Goal: Complete application form: Complete application form

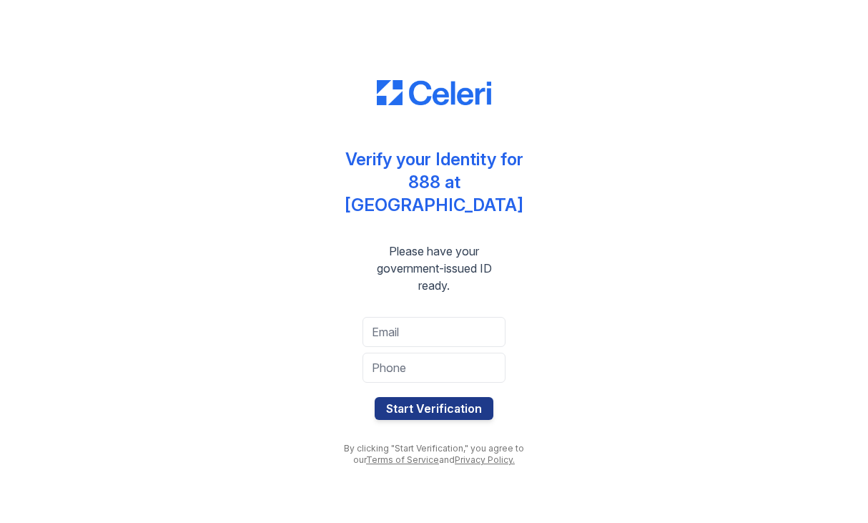
click at [441, 347] on div at bounding box center [434, 350] width 143 height 6
click at [441, 325] on input "email" at bounding box center [434, 332] width 143 height 30
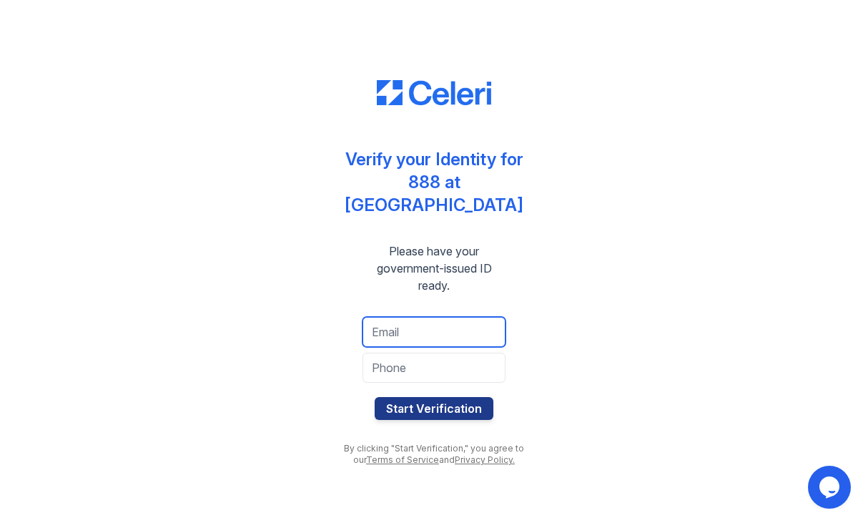
type input "[EMAIL_ADDRESS][DOMAIN_NAME]"
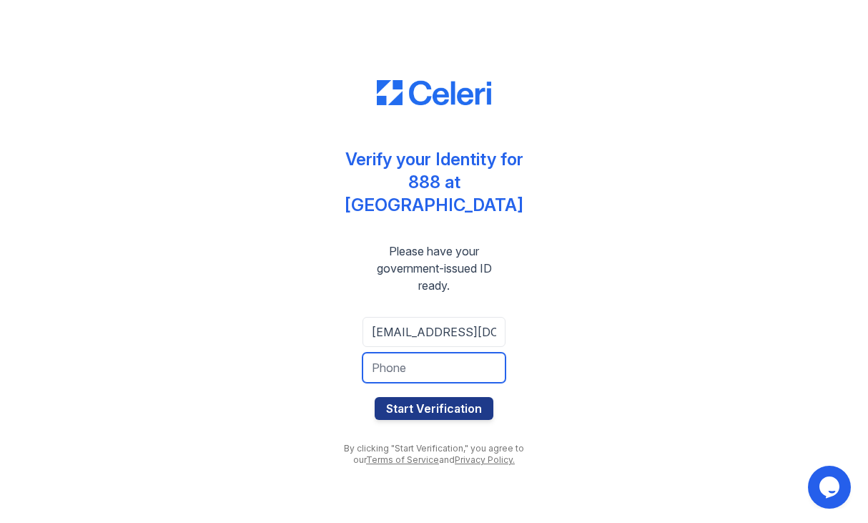
click at [438, 354] on input "tel" at bounding box center [434, 368] width 143 height 30
type input "5102416481"
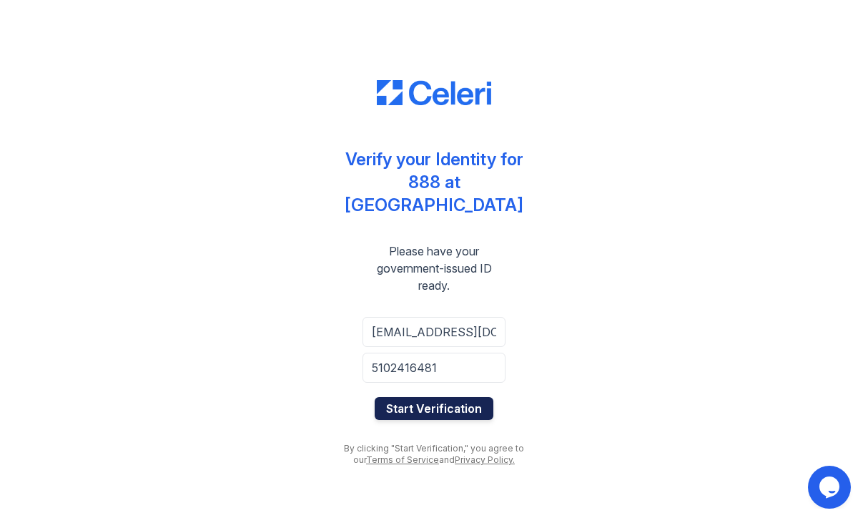
click at [418, 403] on button "Start Verification" at bounding box center [434, 408] width 119 height 23
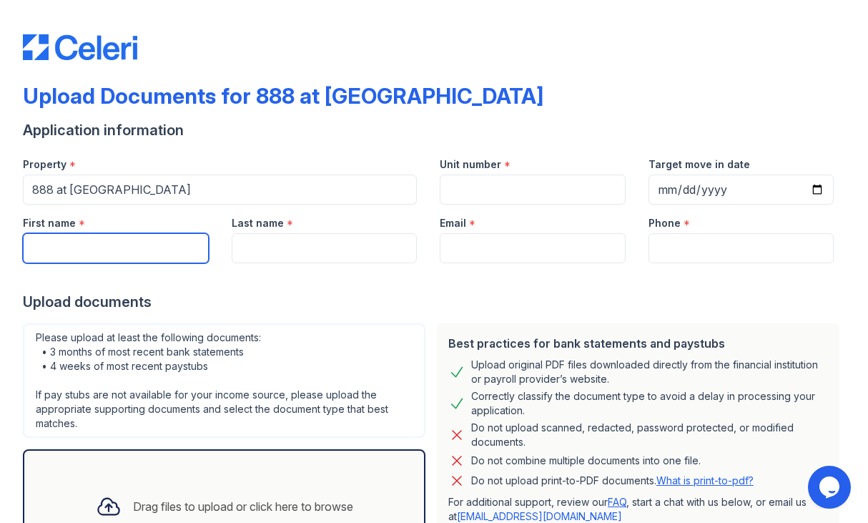
click at [149, 247] on input "First name" at bounding box center [116, 248] width 186 height 30
type input "Aditi"
type input "Subramanyam"
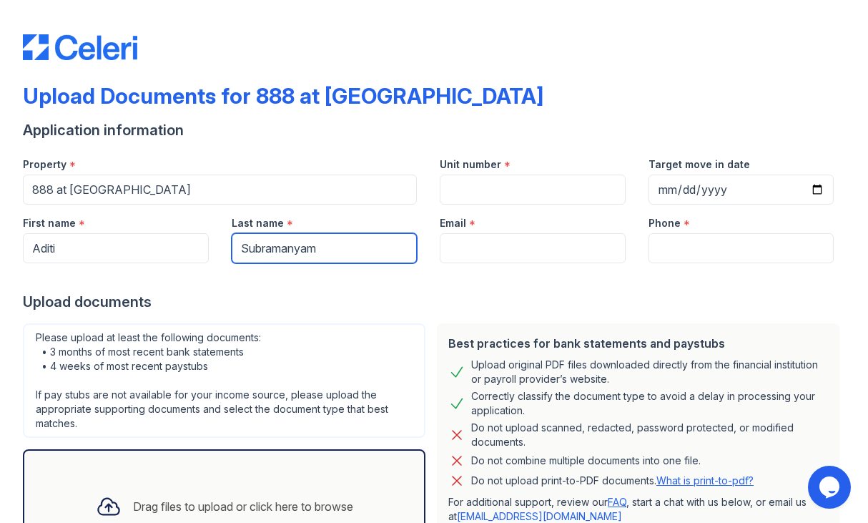
type input "[EMAIL_ADDRESS][DOMAIN_NAME]"
type input "5102416481"
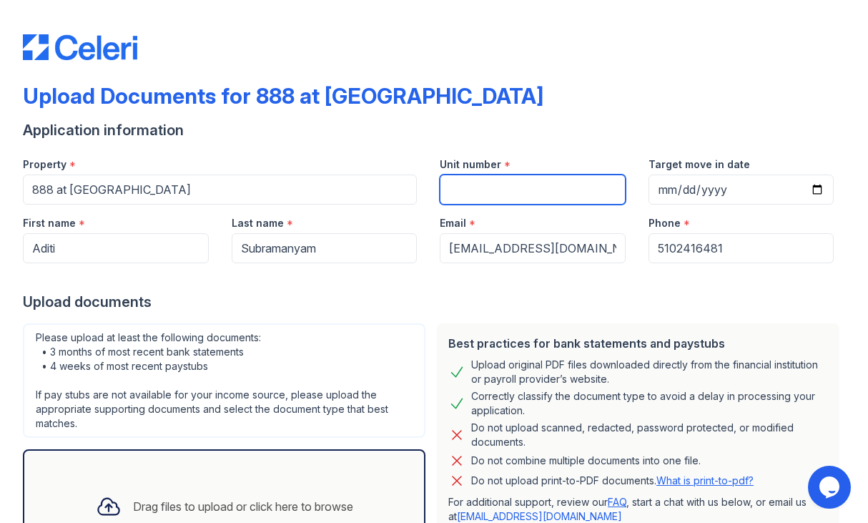
click at [473, 188] on input "Unit number" at bounding box center [533, 190] width 186 height 30
type input "q"
type input "1016"
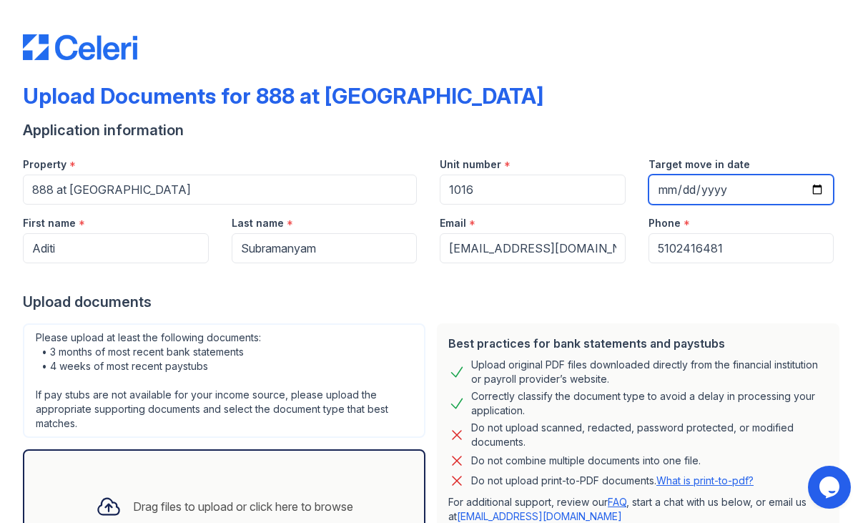
click at [815, 191] on input "Target move in date" at bounding box center [742, 190] width 186 height 30
type input "[DATE]"
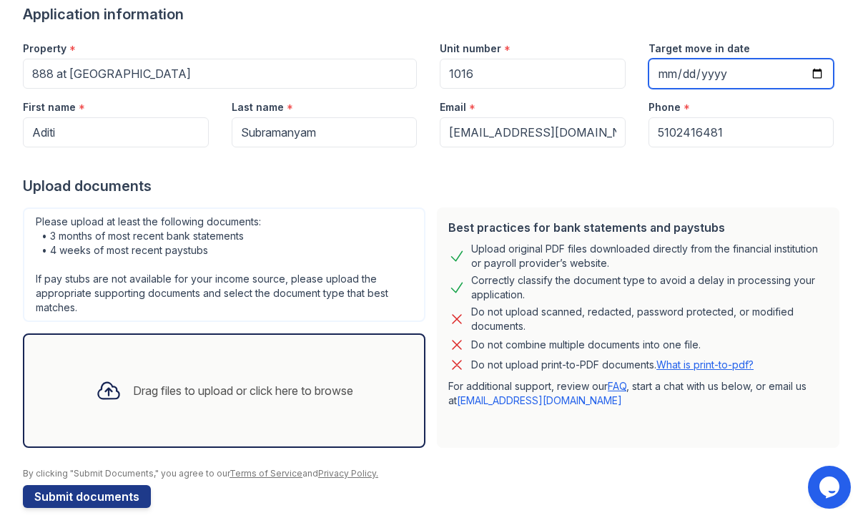
scroll to position [119, 0]
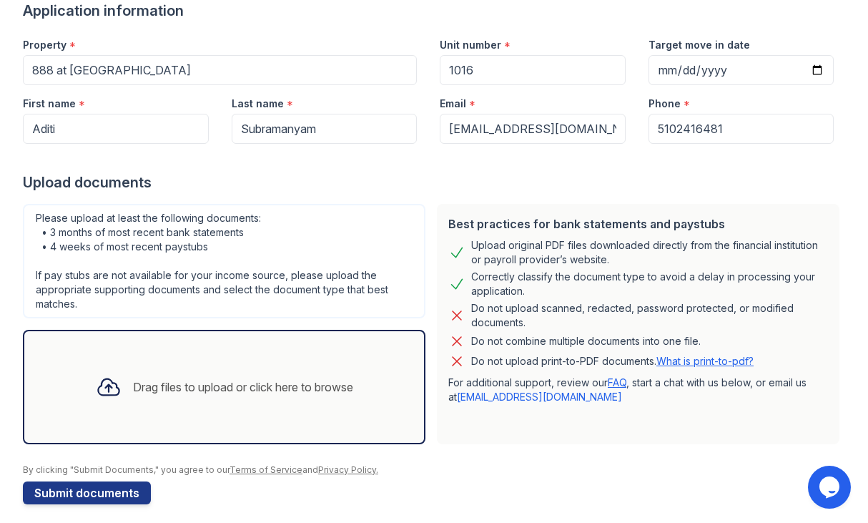
click at [285, 368] on div "Drag files to upload or click here to browse" at bounding box center [224, 387] width 280 height 49
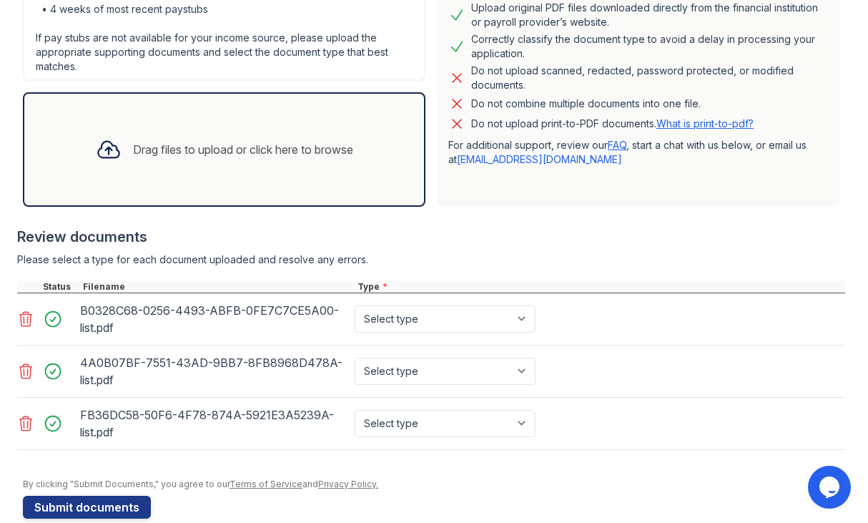
scroll to position [381, 0]
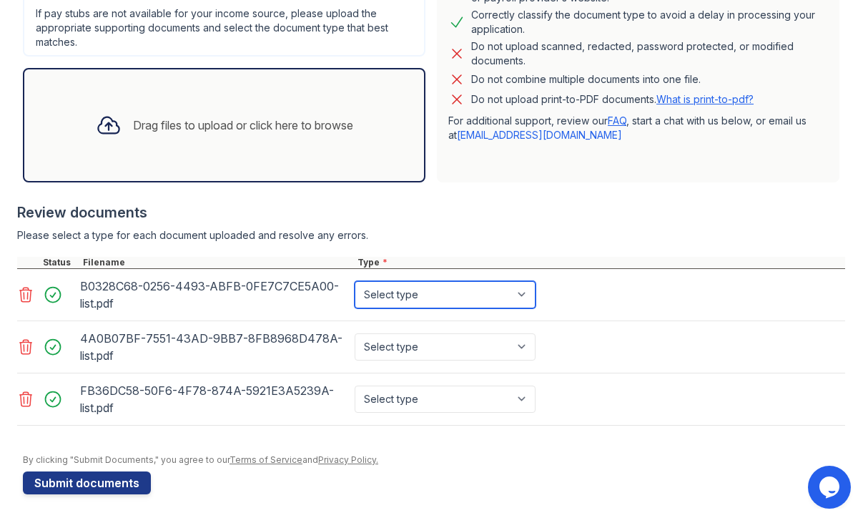
click at [504, 295] on select "Select type Paystub Bank Statement Offer Letter Tax Documents Benefit Award Let…" at bounding box center [445, 294] width 181 height 27
select select "bank_statement"
click at [355, 281] on select "Select type Paystub Bank Statement Offer Letter Tax Documents Benefit Award Let…" at bounding box center [445, 294] width 181 height 27
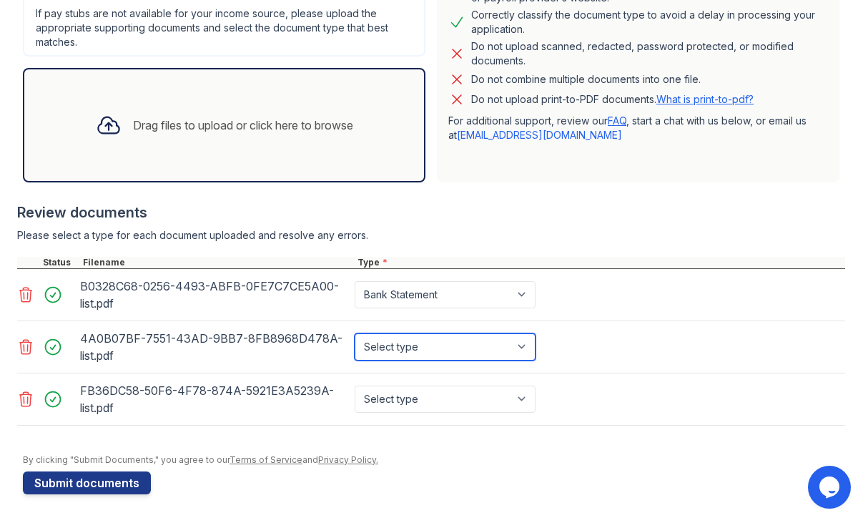
click at [531, 345] on select "Select type Paystub Bank Statement Offer Letter Tax Documents Benefit Award Let…" at bounding box center [445, 346] width 181 height 27
select select "bank_statement"
click at [355, 333] on select "Select type Paystub Bank Statement Offer Letter Tax Documents Benefit Award Let…" at bounding box center [445, 346] width 181 height 27
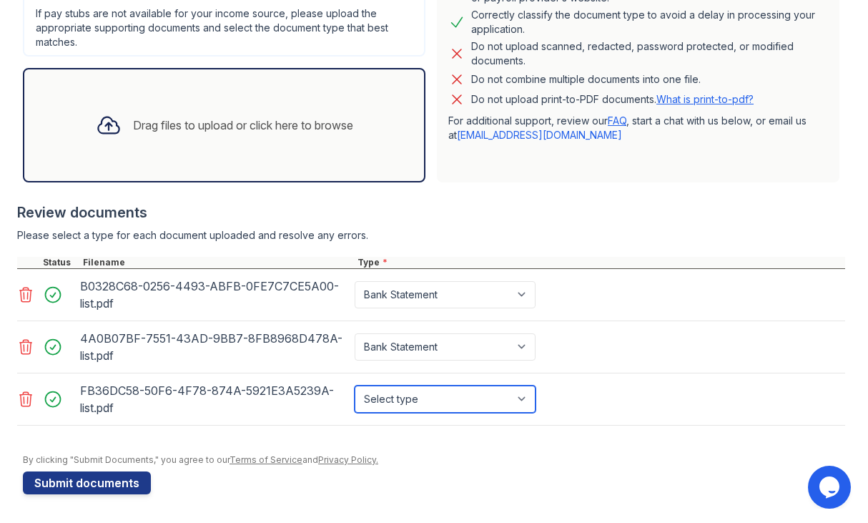
click at [524, 397] on select "Select type Paystub Bank Statement Offer Letter Tax Documents Benefit Award Let…" at bounding box center [445, 399] width 181 height 27
select select "bank_statement"
click at [355, 386] on select "Select type Paystub Bank Statement Offer Letter Tax Documents Benefit Award Let…" at bounding box center [445, 399] width 181 height 27
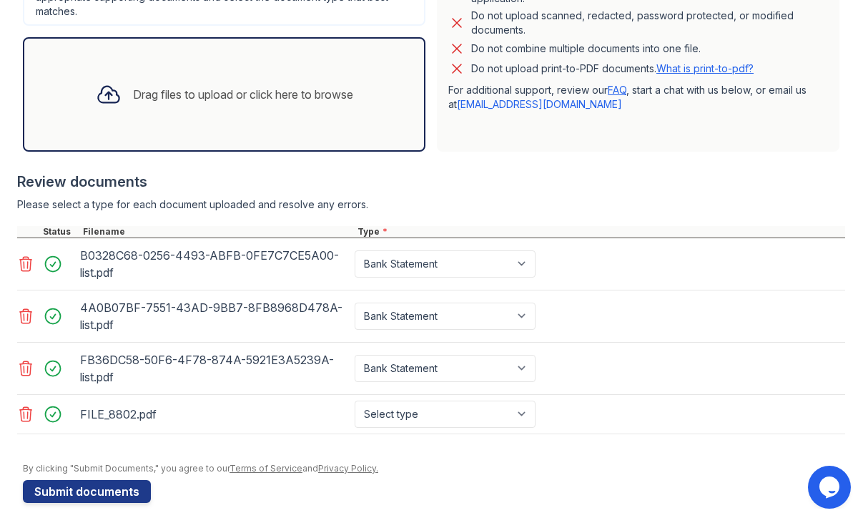
scroll to position [421, 0]
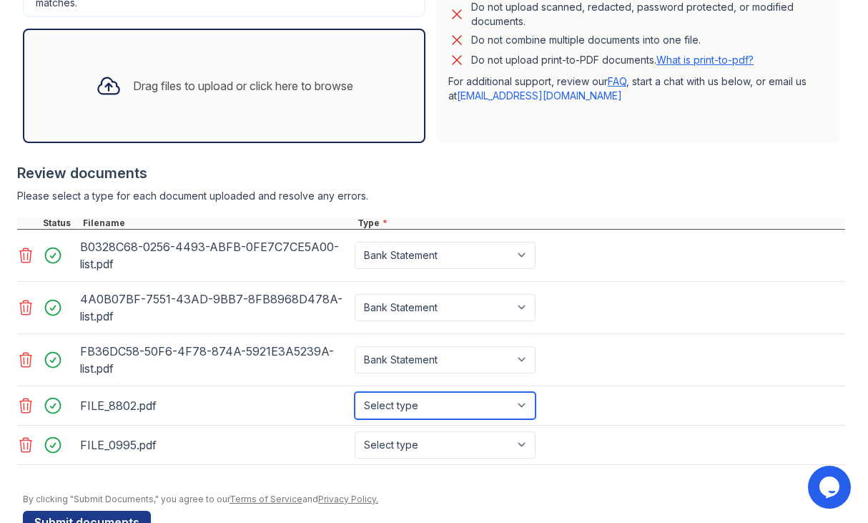
click at [486, 417] on select "Select type Paystub Bank Statement Offer Letter Tax Documents Benefit Award Let…" at bounding box center [445, 405] width 181 height 27
select select "paystub"
click at [355, 392] on select "Select type Paystub Bank Statement Offer Letter Tax Documents Benefit Award Let…" at bounding box center [445, 405] width 181 height 27
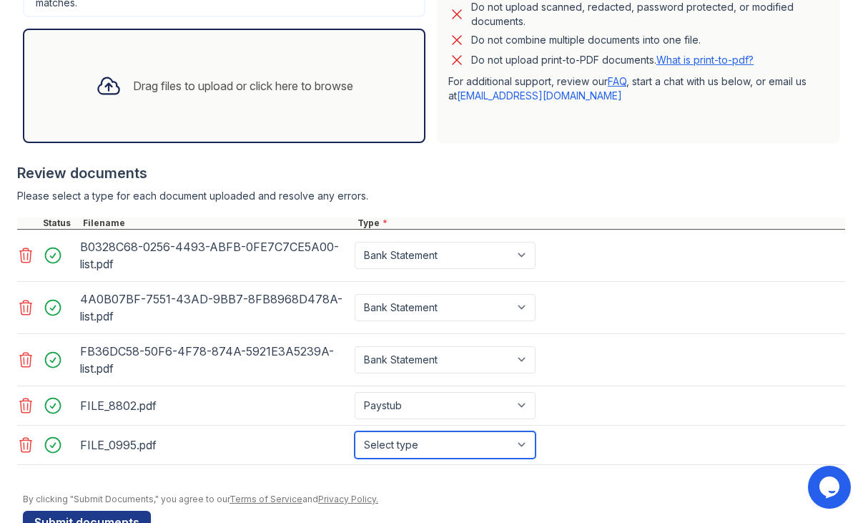
click at [502, 448] on select "Select type Paystub Bank Statement Offer Letter Tax Documents Benefit Award Let…" at bounding box center [445, 444] width 181 height 27
click at [355, 431] on select "Select type Paystub Bank Statement Offer Letter Tax Documents Benefit Award Let…" at bounding box center [445, 444] width 181 height 27
click at [494, 446] on select "Select type Paystub Bank Statement Offer Letter Tax Documents Benefit Award Let…" at bounding box center [445, 444] width 181 height 27
select select "paystub"
click at [355, 431] on select "Select type Paystub Bank Statement Offer Letter Tax Documents Benefit Award Let…" at bounding box center [445, 444] width 181 height 27
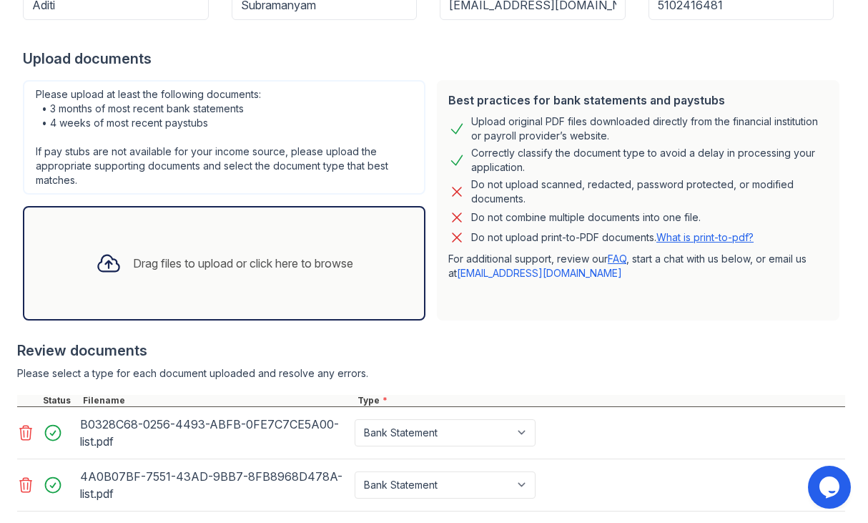
scroll to position [460, 0]
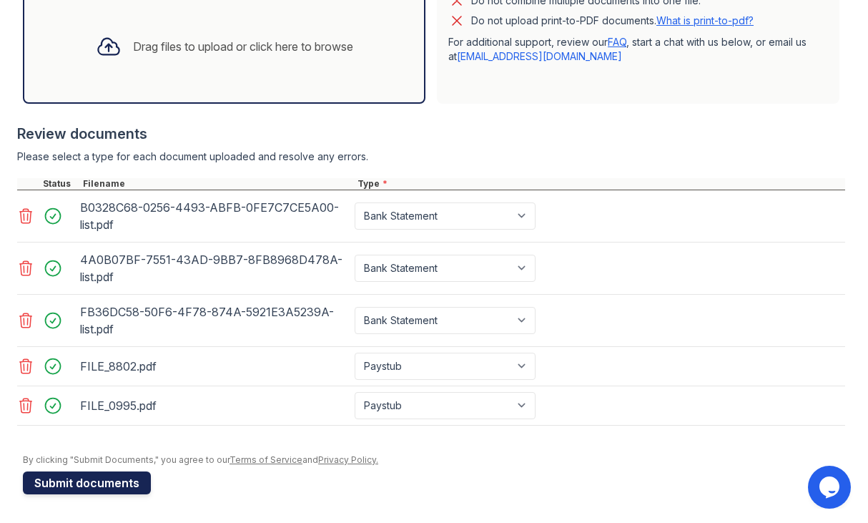
click at [124, 480] on button "Submit documents" at bounding box center [87, 482] width 128 height 23
